Goal: Information Seeking & Learning: Learn about a topic

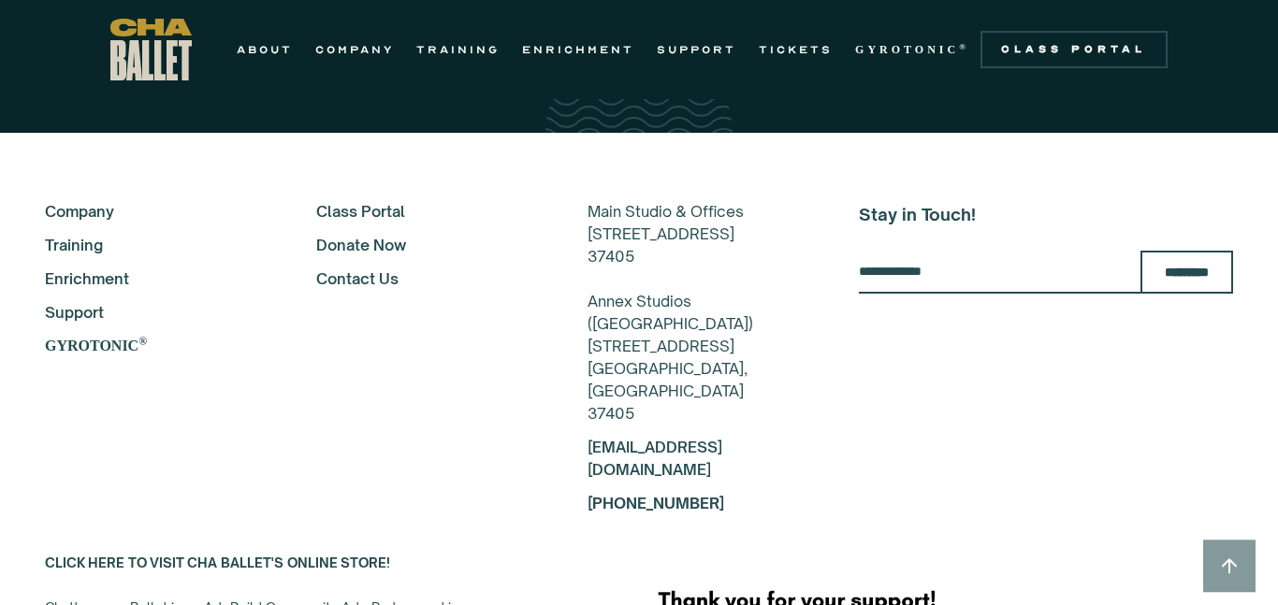
scroll to position [3355, 0]
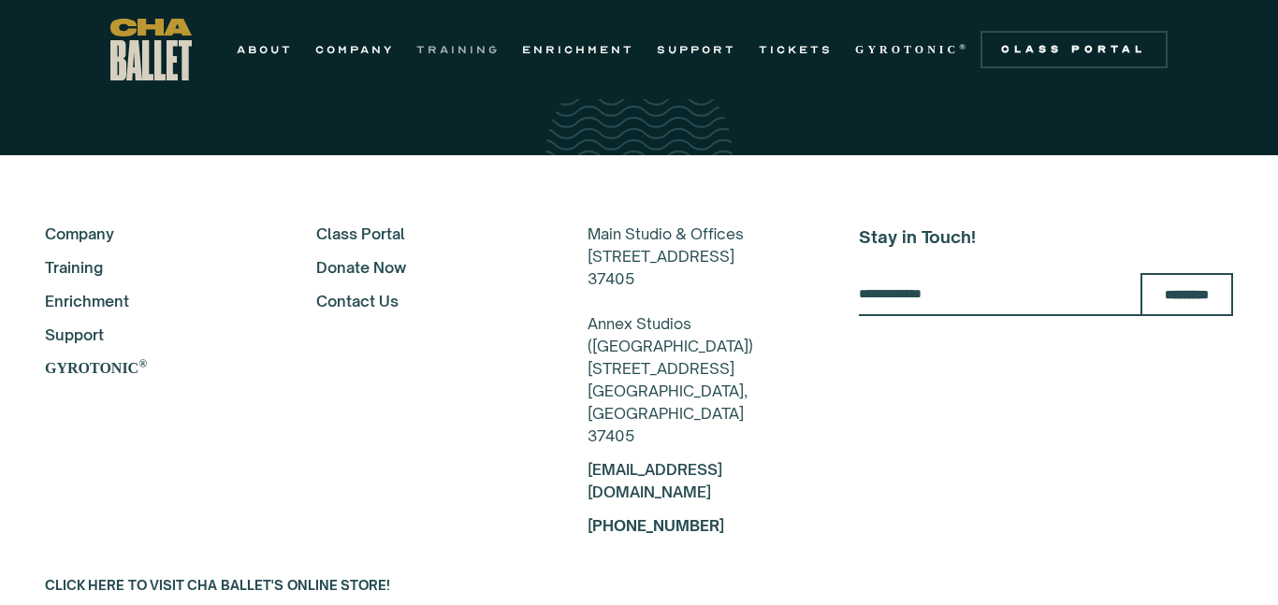
click at [483, 50] on link "TRAINING" at bounding box center [457, 49] width 83 height 22
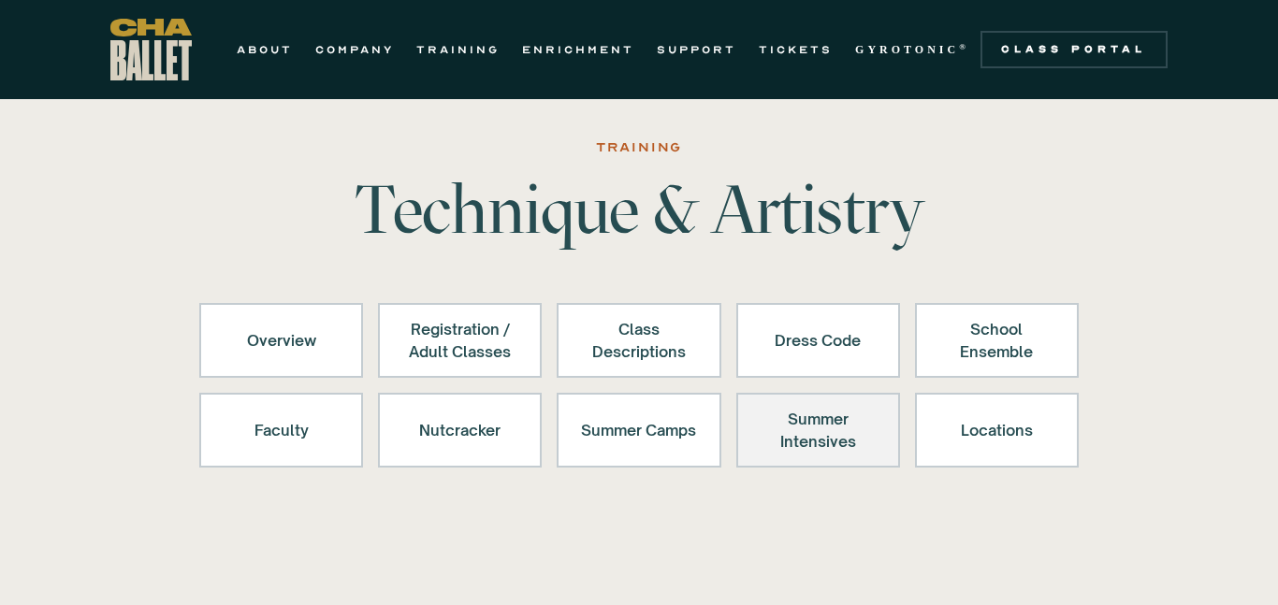
scroll to position [65, 0]
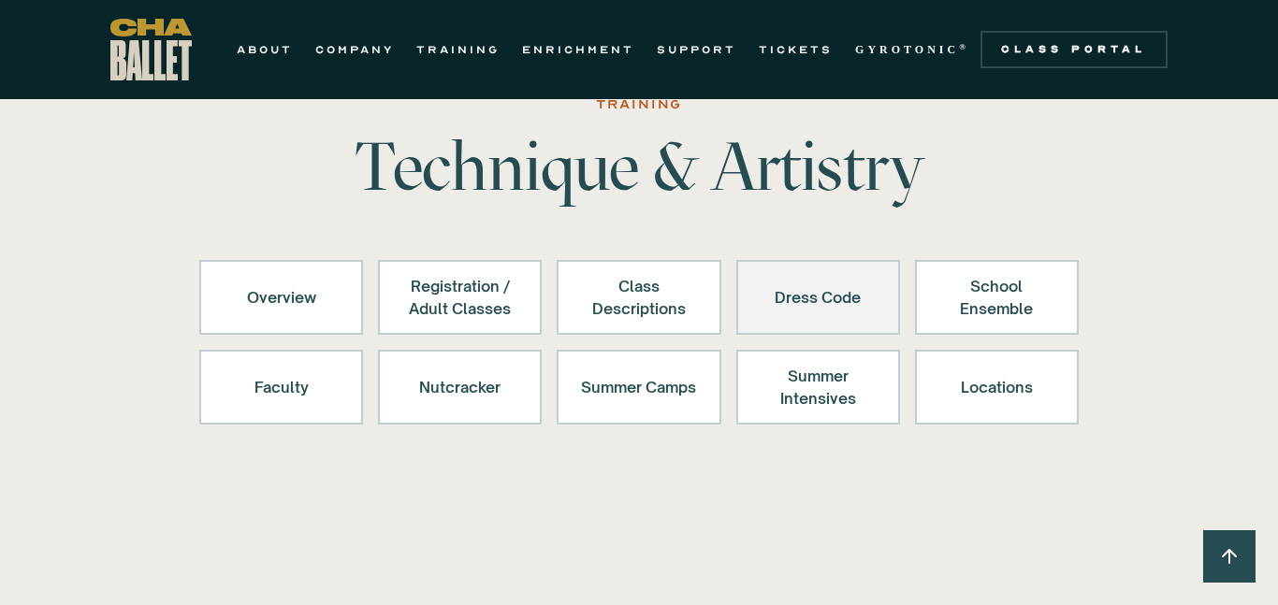
click at [809, 332] on link "Dress Code" at bounding box center [818, 297] width 164 height 75
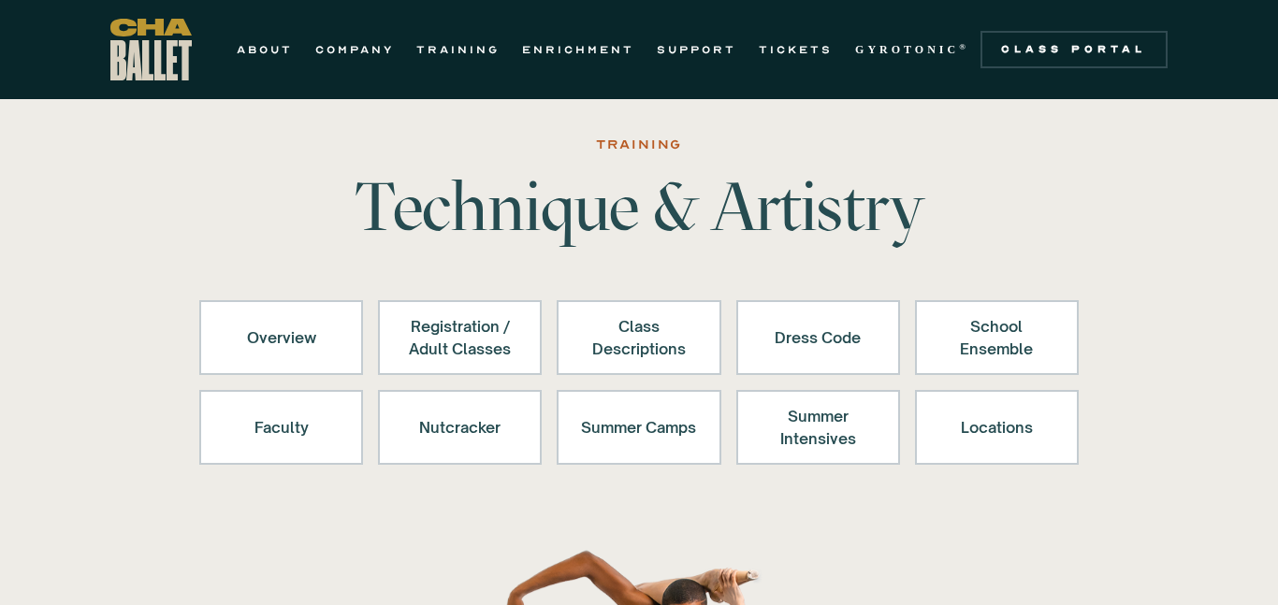
scroll to position [0, 0]
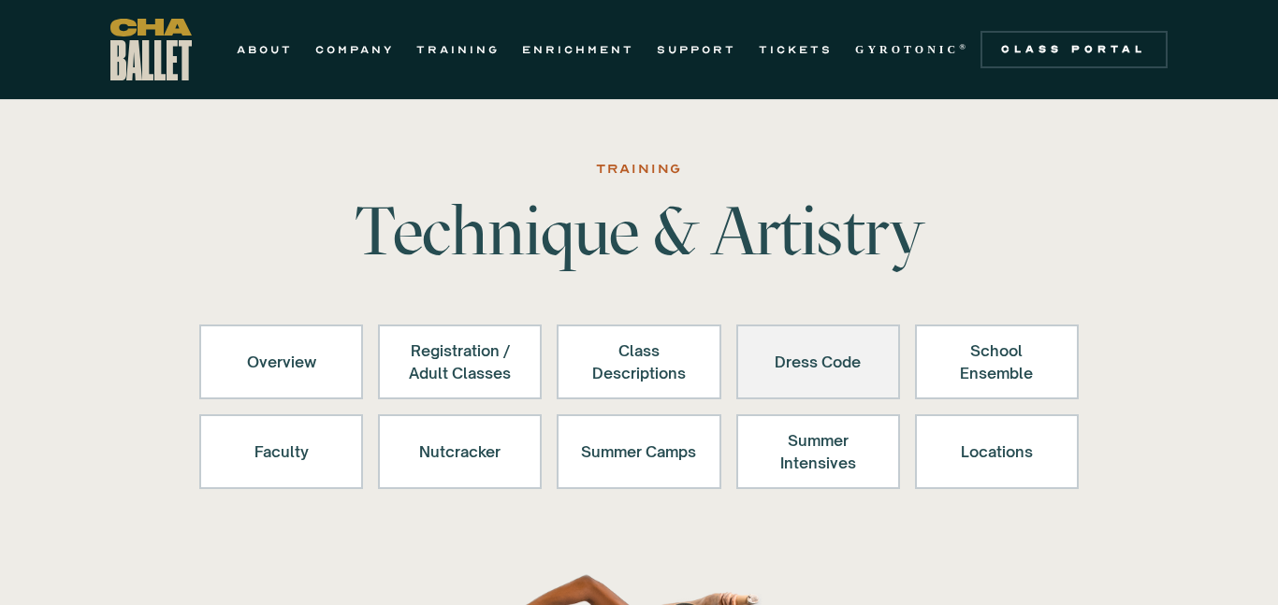
click at [817, 365] on div "Dress Code" at bounding box center [817, 361] width 115 height 45
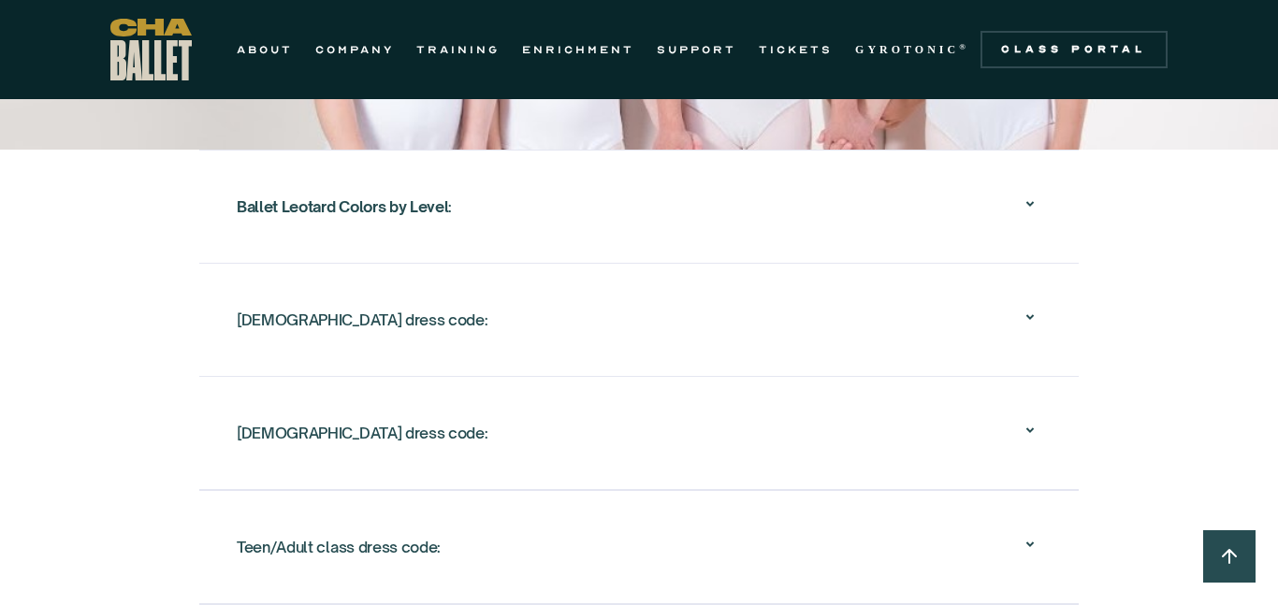
scroll to position [3273, 0]
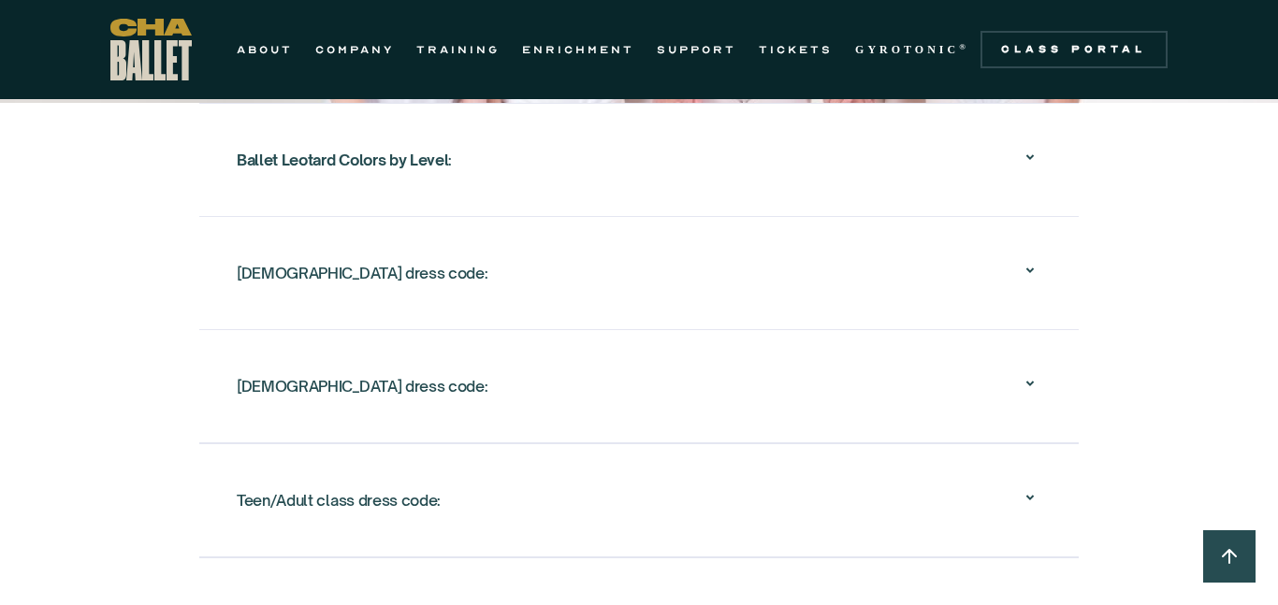
click at [212, 245] on div "Female dress code: ‍ Leotard: Solid color in class color. ‍ Tights: Light pink …" at bounding box center [638, 272] width 879 height 113
click at [267, 268] on div "Female dress code:" at bounding box center [362, 273] width 251 height 34
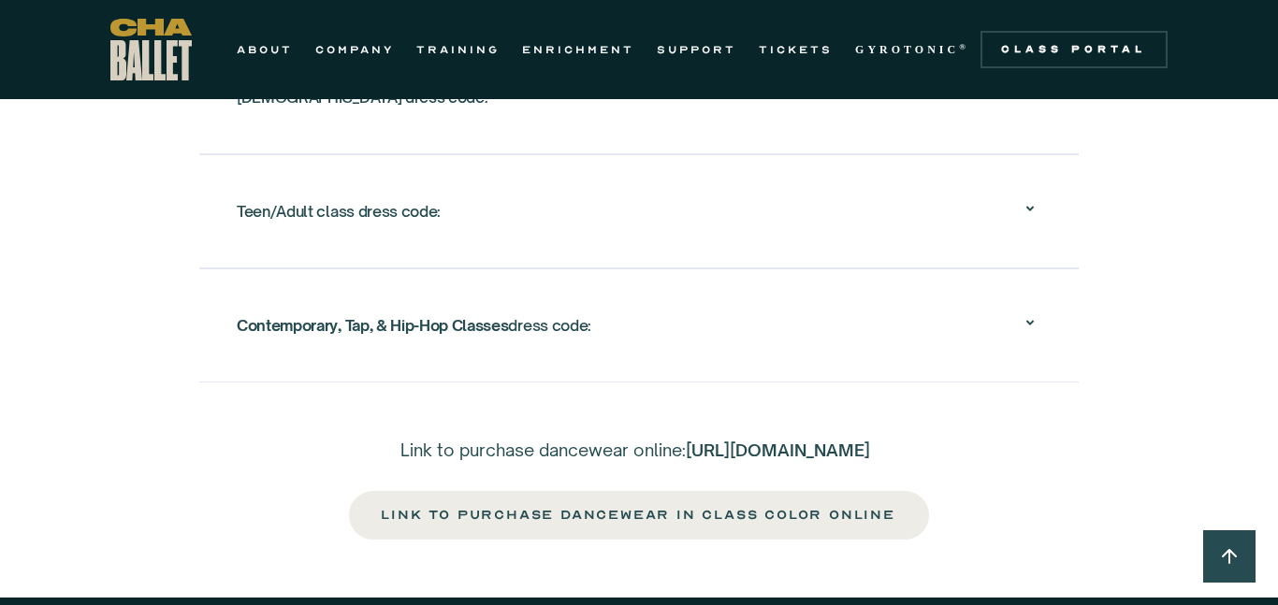
click at [341, 238] on div "Teen/Adult class dress code:" at bounding box center [639, 211] width 804 height 60
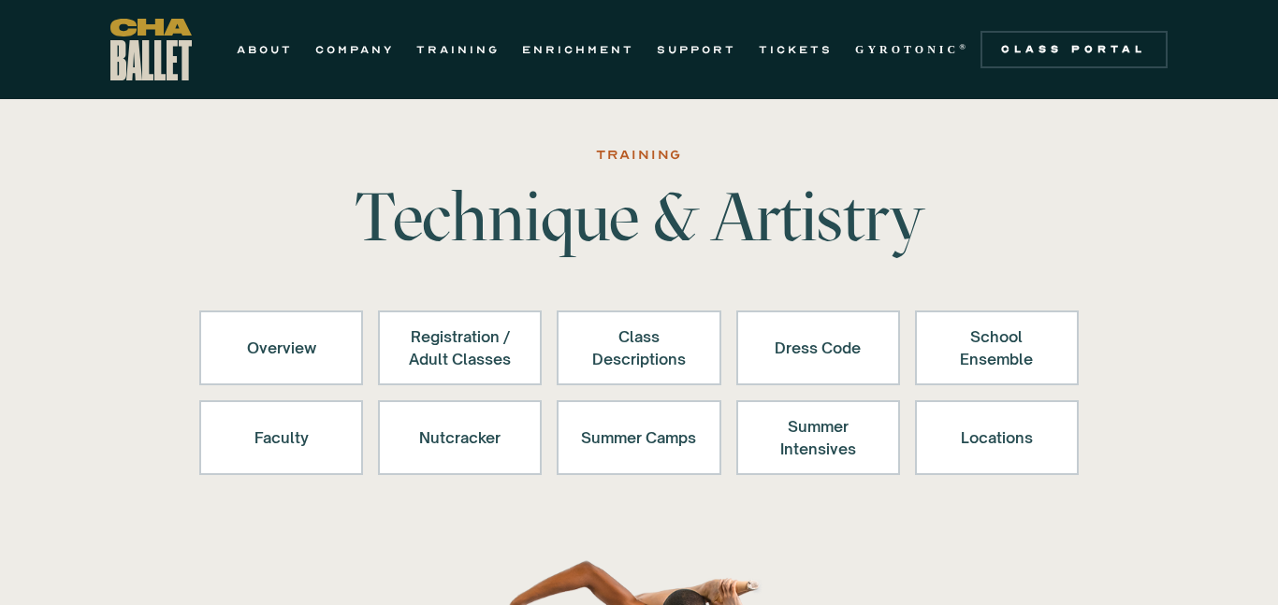
scroll to position [19, 0]
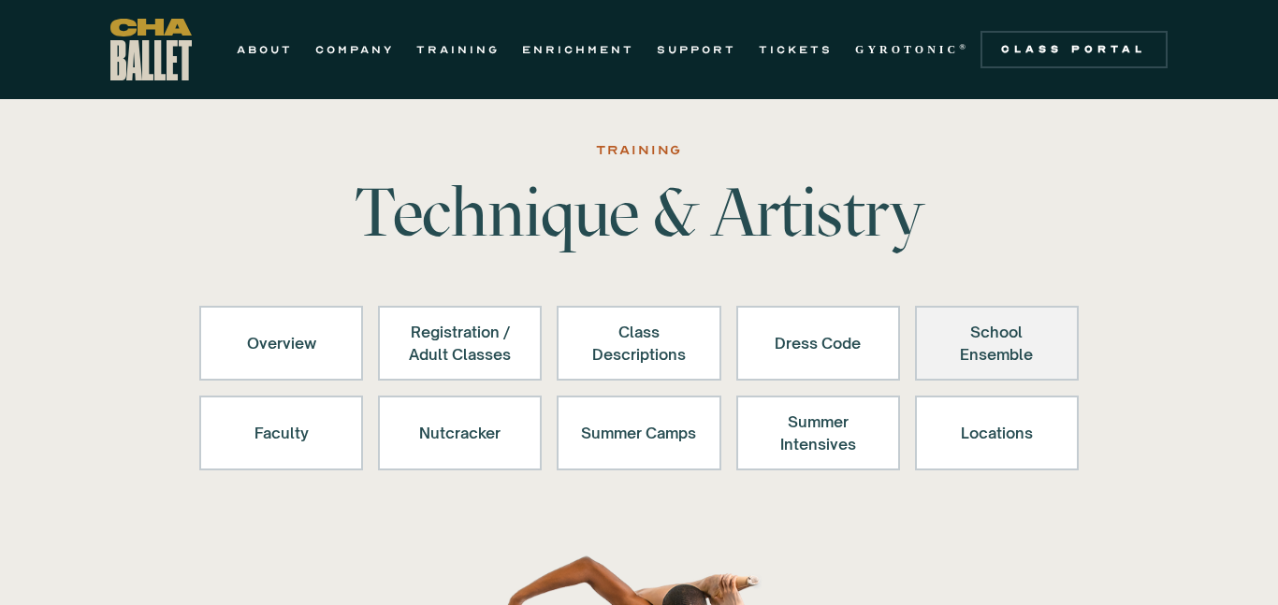
click at [1005, 330] on div "School Ensemble" at bounding box center [996, 343] width 115 height 45
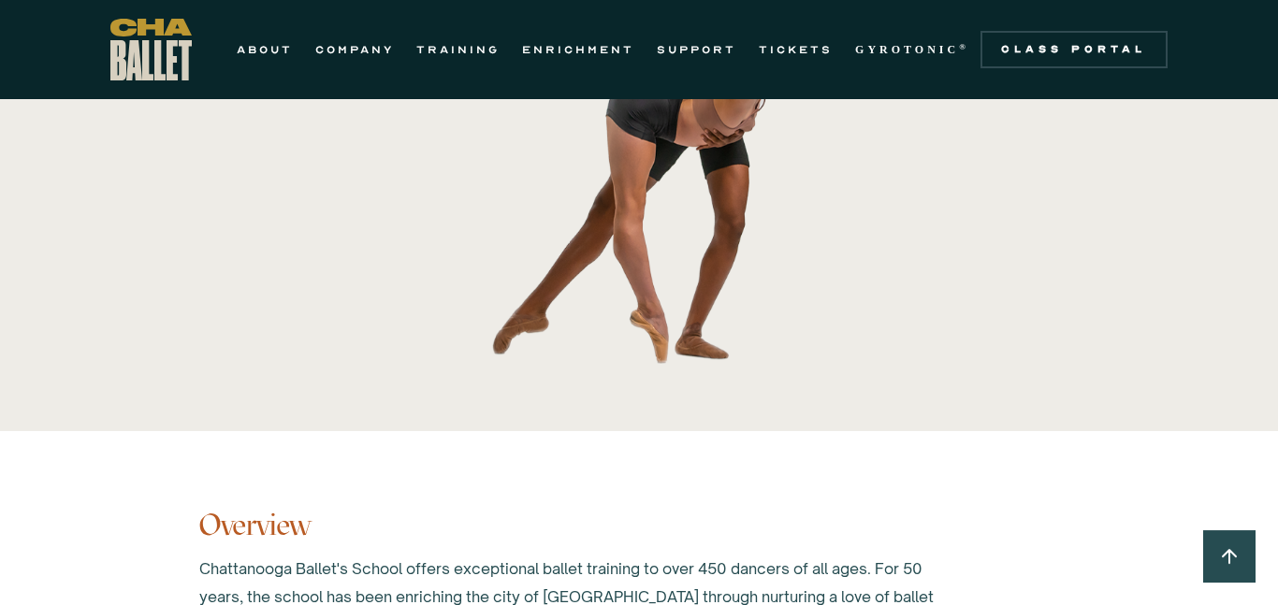
scroll to position [1596, 0]
